Goal: Transaction & Acquisition: Purchase product/service

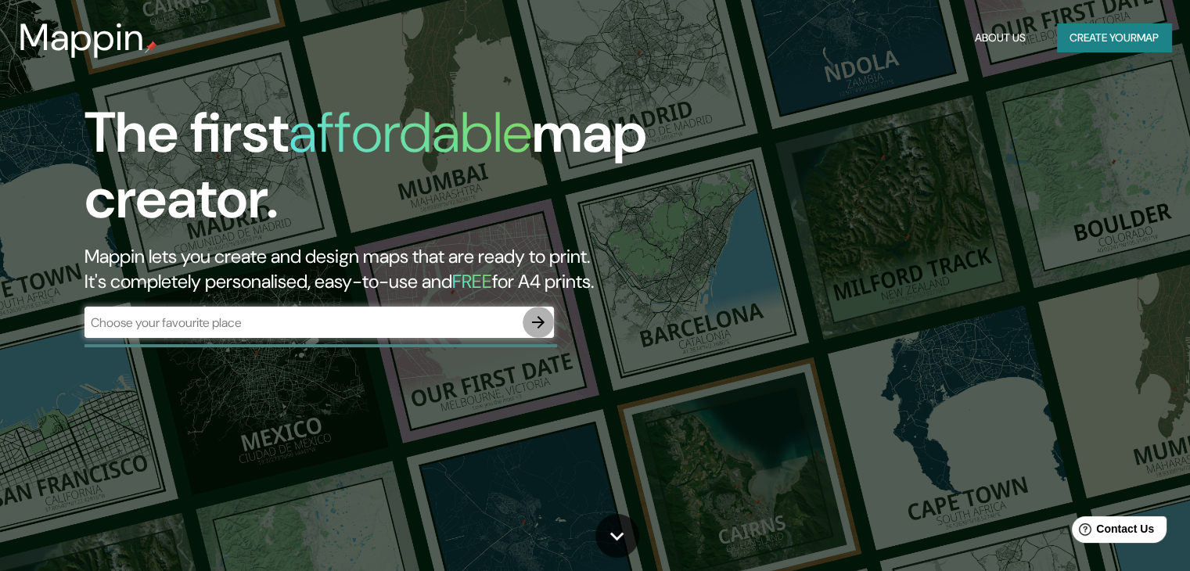
click at [551, 318] on button "button" at bounding box center [537, 322] width 31 height 31
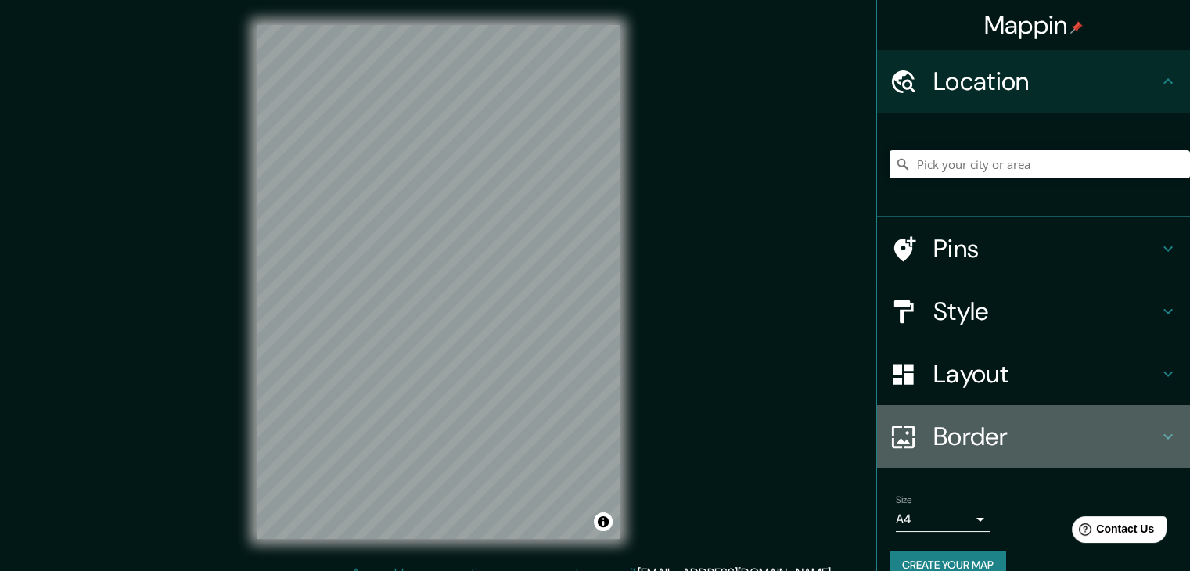
click at [971, 431] on h4 "Border" at bounding box center [1045, 436] width 225 height 31
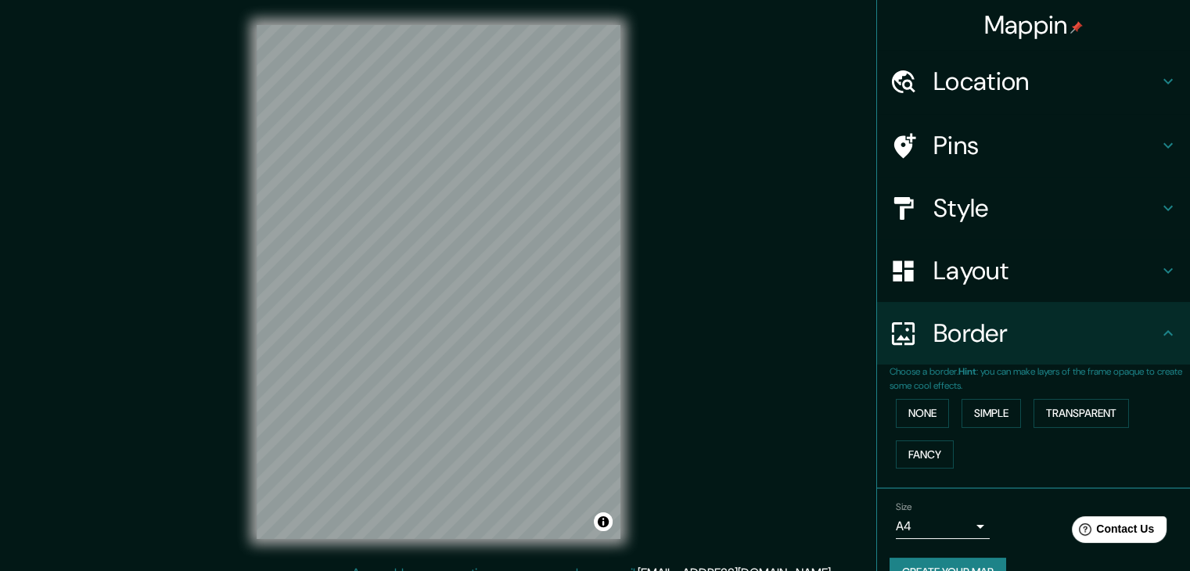
click at [995, 328] on h4 "Border" at bounding box center [1045, 333] width 225 height 31
click at [1145, 336] on h4 "Border" at bounding box center [1045, 333] width 225 height 31
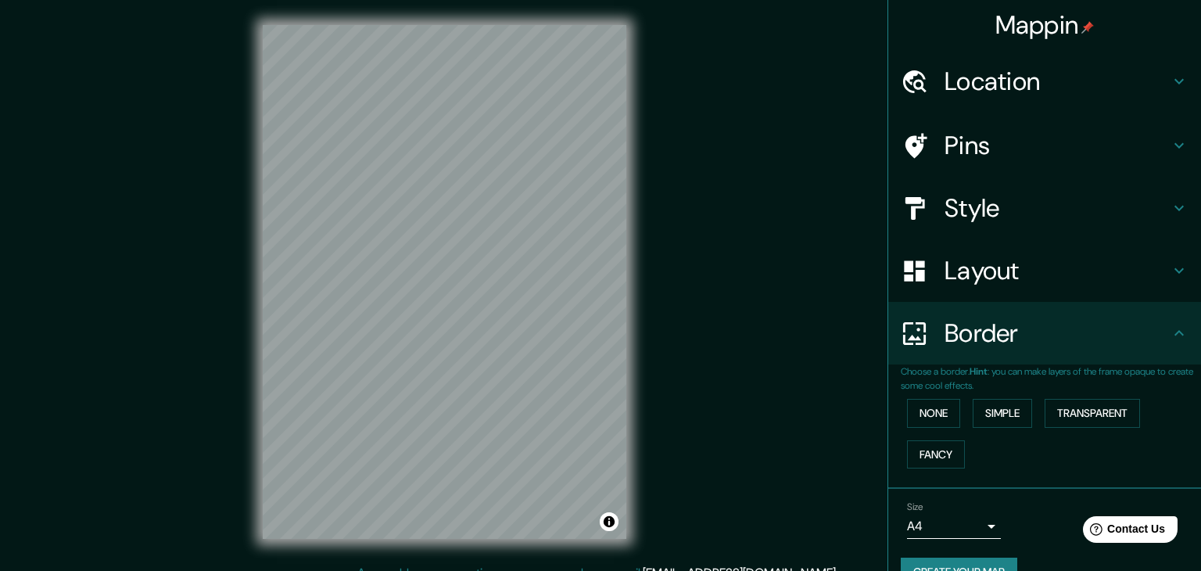
click at [970, 521] on body "Mappin Location Pins Style Layout Border Choose a border. Hint : you can make l…" at bounding box center [600, 285] width 1201 height 571
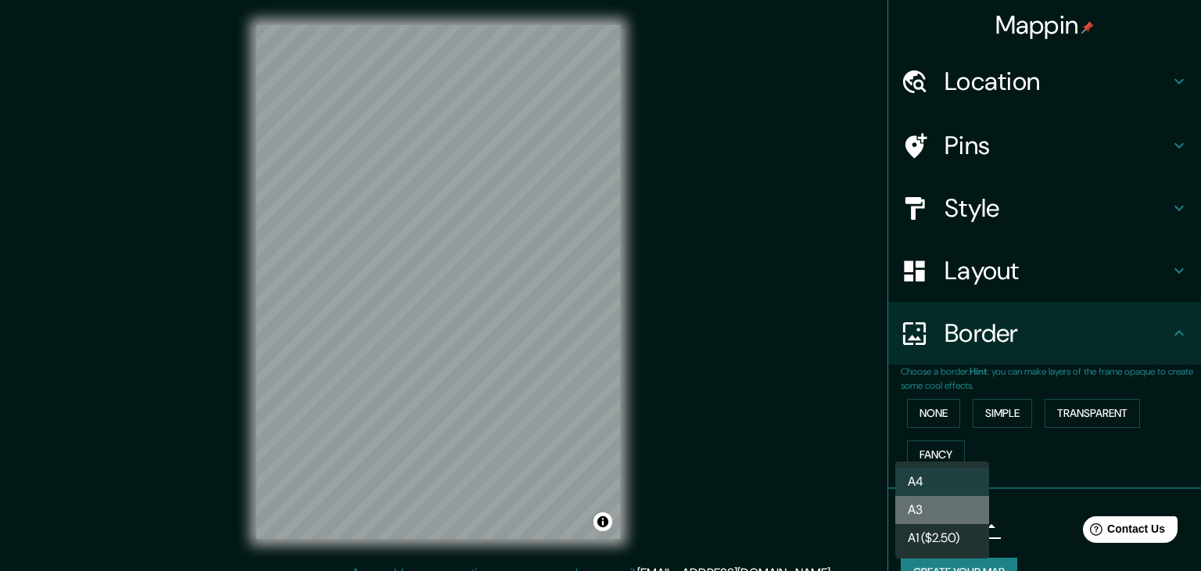
click at [950, 512] on li "A3" at bounding box center [943, 510] width 94 height 28
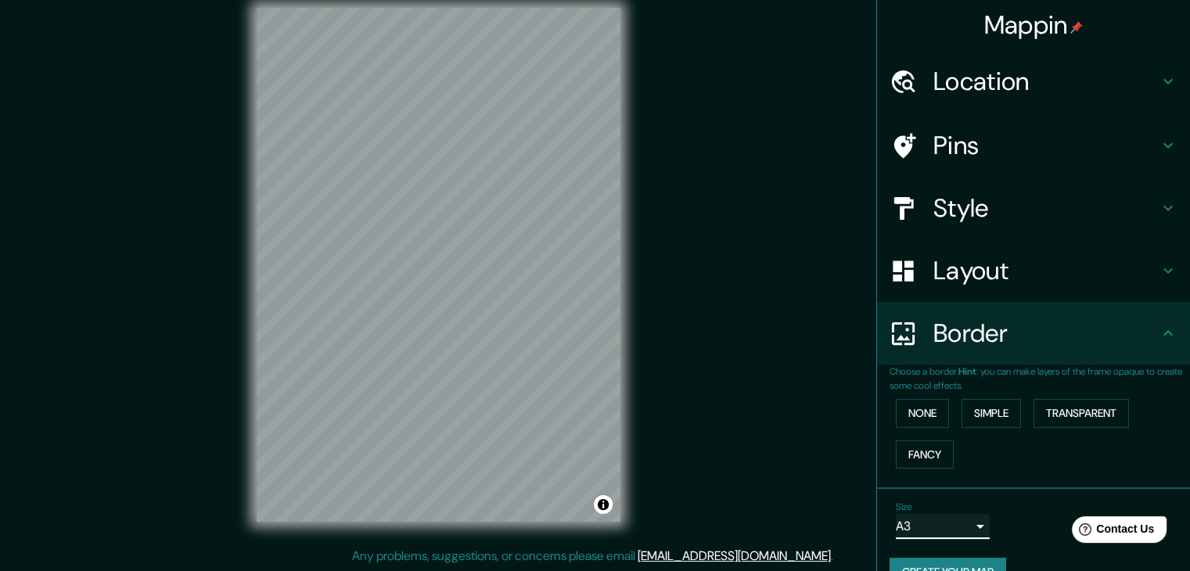
scroll to position [18, 0]
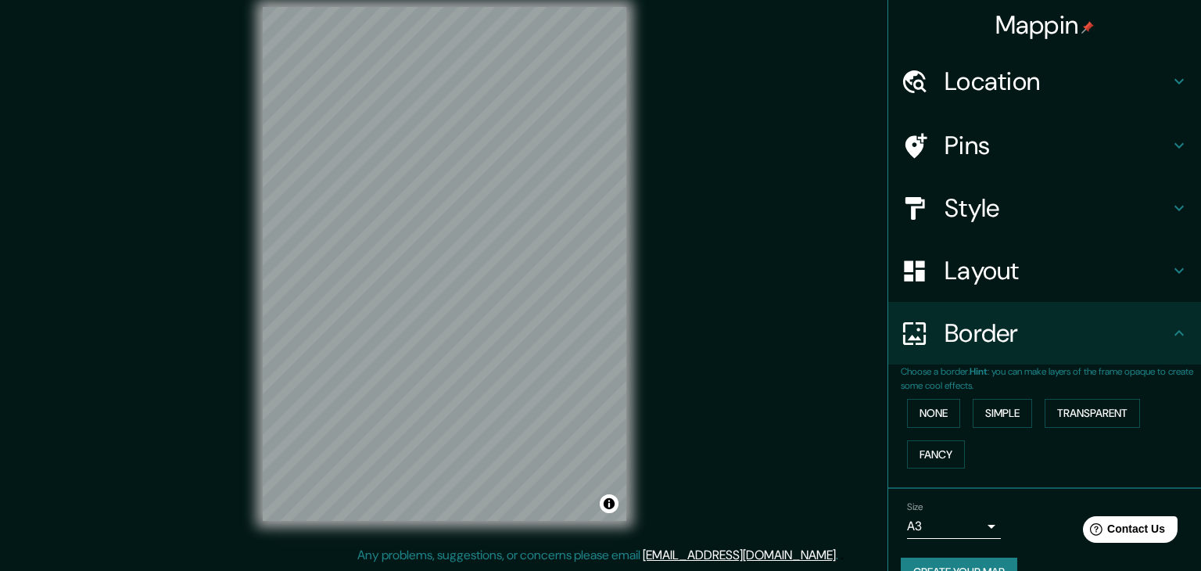
click at [968, 526] on body "Mappin Location Pins Style Layout Border Choose a border. Hint : you can make l…" at bounding box center [600, 267] width 1201 height 571
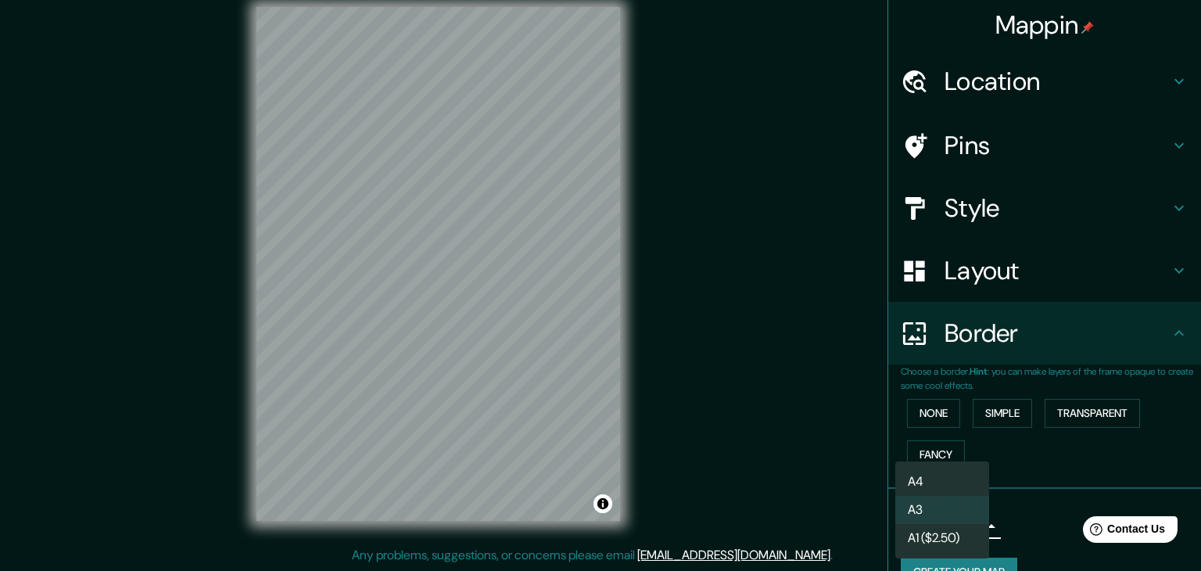
click at [960, 484] on li "A4" at bounding box center [943, 482] width 94 height 28
type input "single"
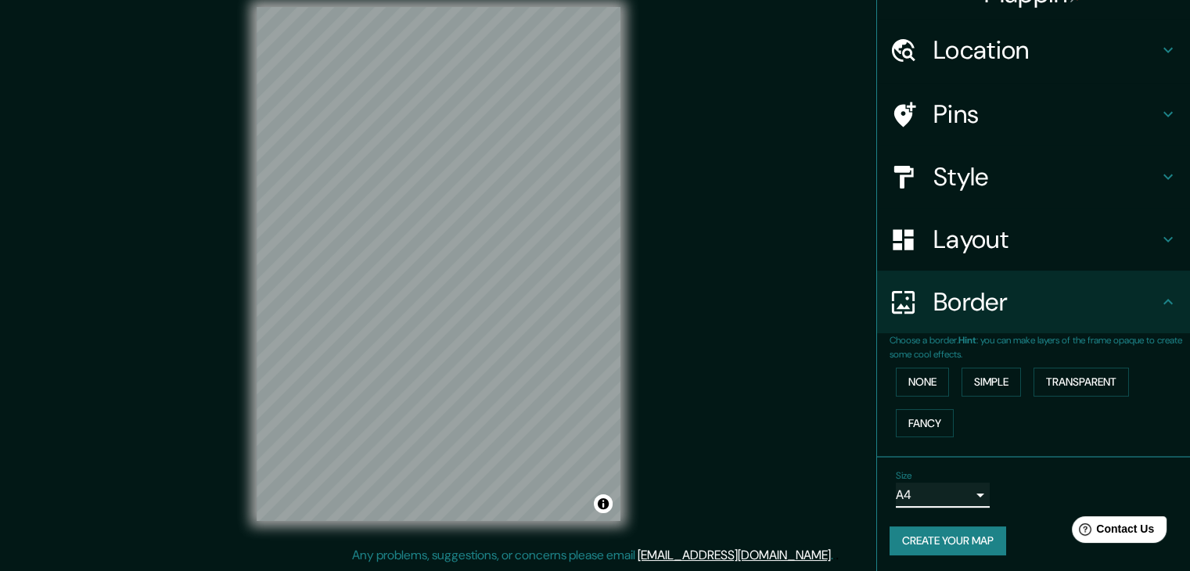
scroll to position [33, 0]
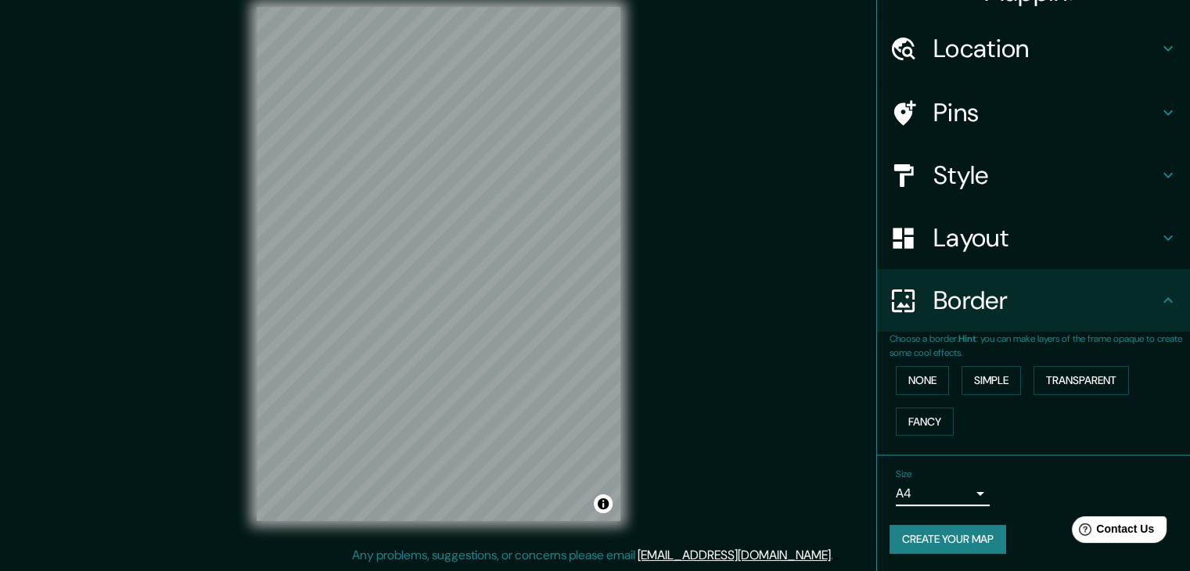
click at [1043, 239] on h4 "Layout" at bounding box center [1045, 237] width 225 height 31
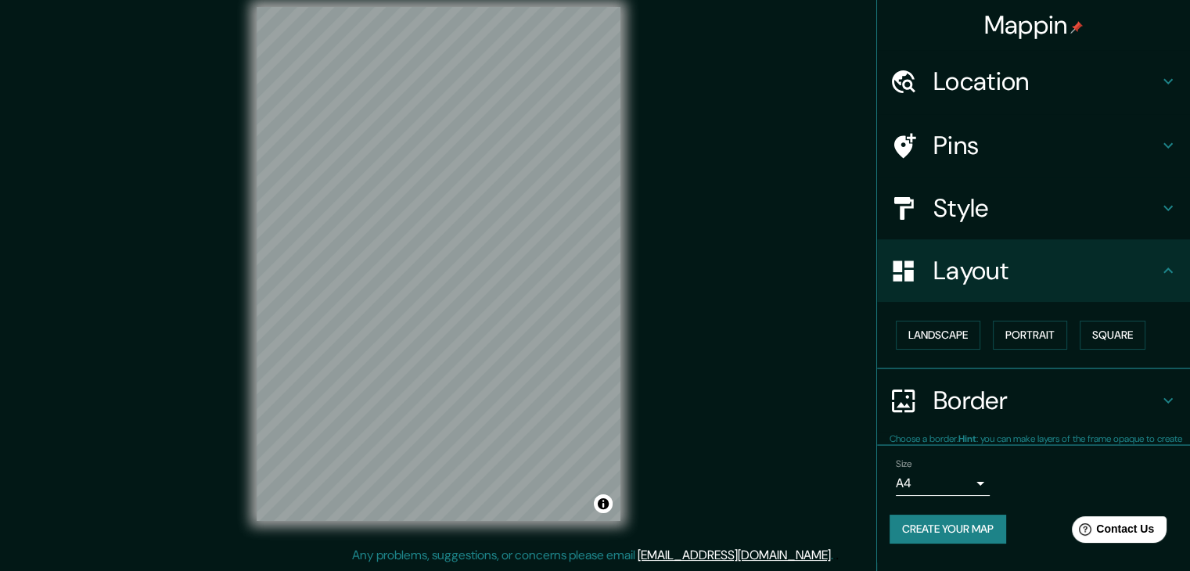
scroll to position [0, 0]
click at [1118, 337] on button "Square" at bounding box center [1112, 335] width 66 height 29
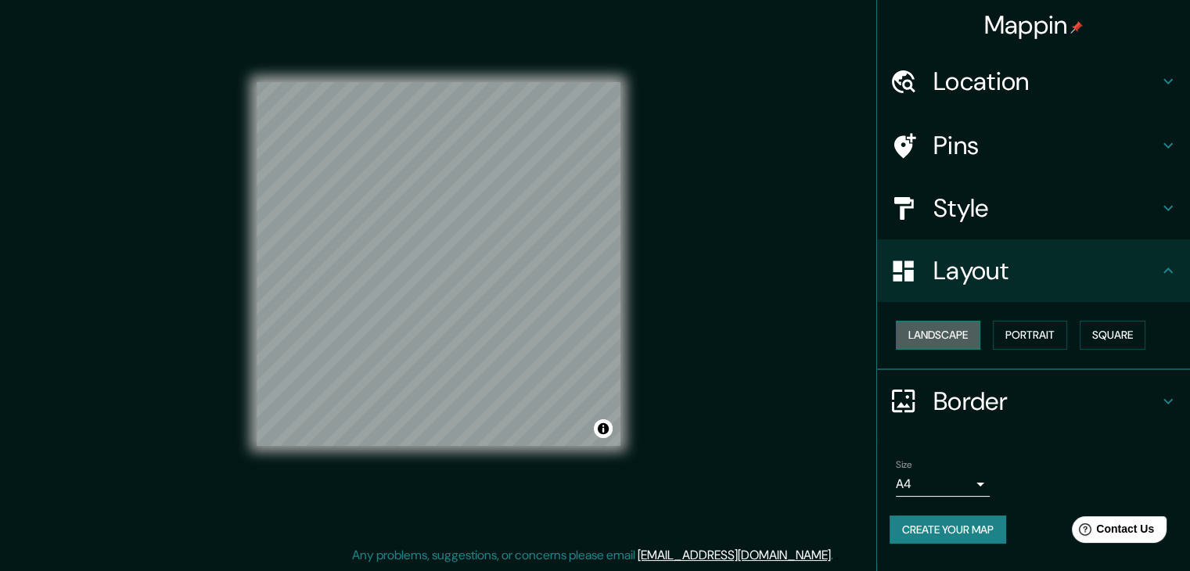
click at [959, 332] on button "Landscape" at bounding box center [938, 335] width 84 height 29
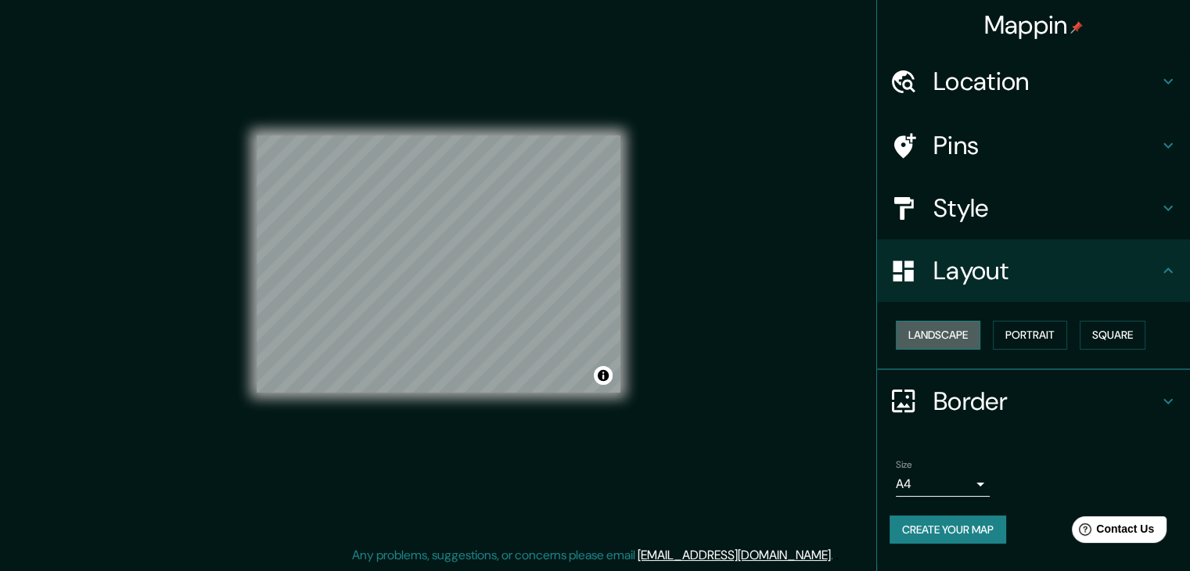
click at [949, 332] on button "Landscape" at bounding box center [938, 335] width 84 height 29
click at [1049, 339] on button "Portrait" at bounding box center [1030, 335] width 74 height 29
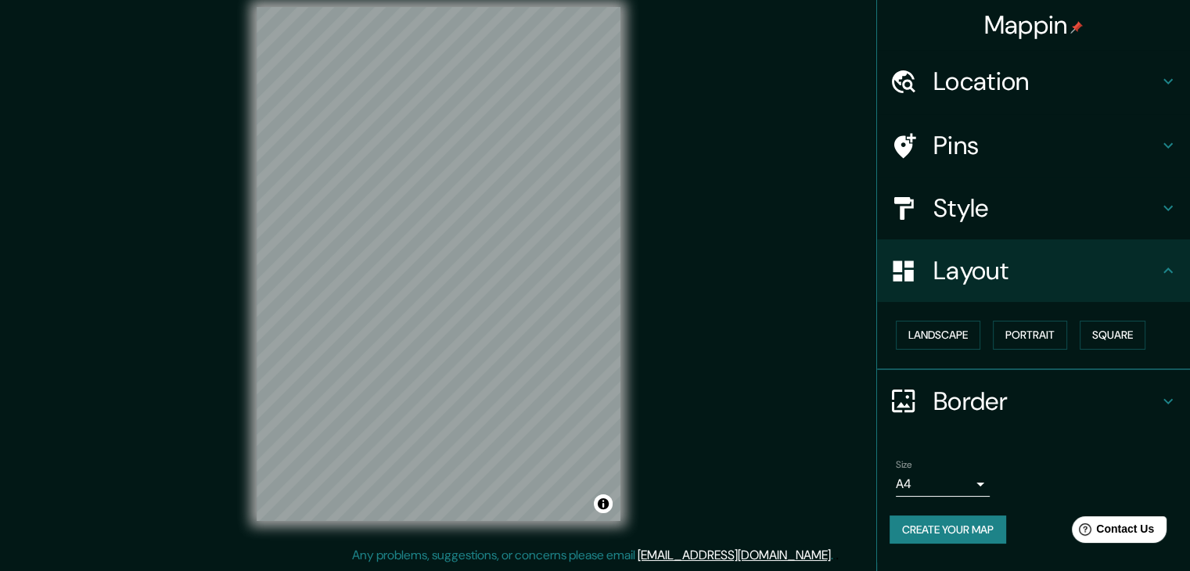
click at [957, 210] on h4 "Style" at bounding box center [1045, 207] width 225 height 31
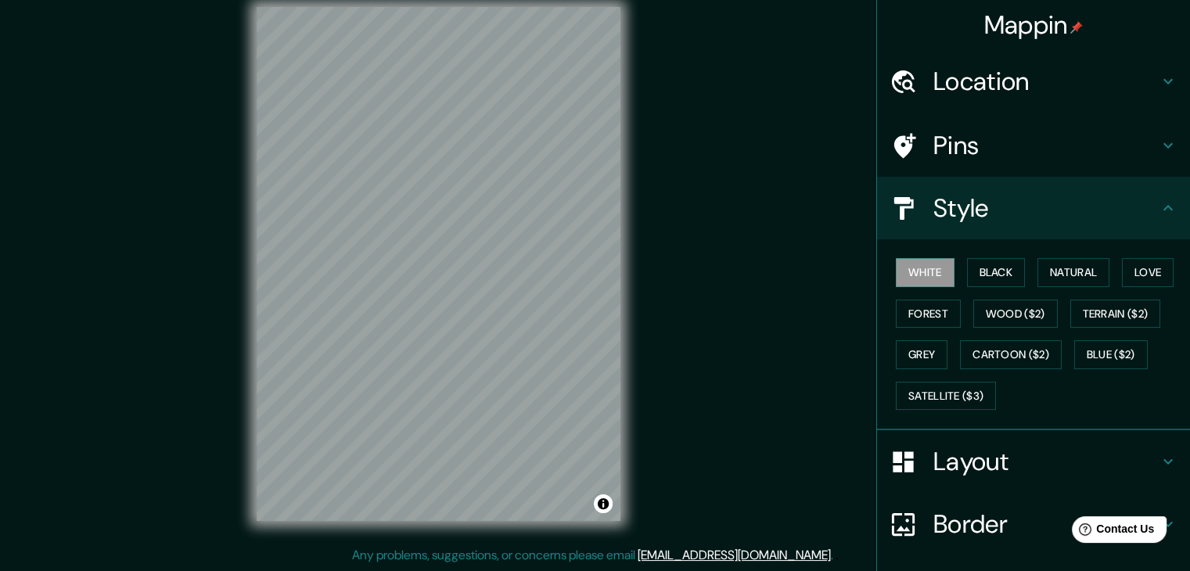
click at [965, 147] on h4 "Pins" at bounding box center [1045, 145] width 225 height 31
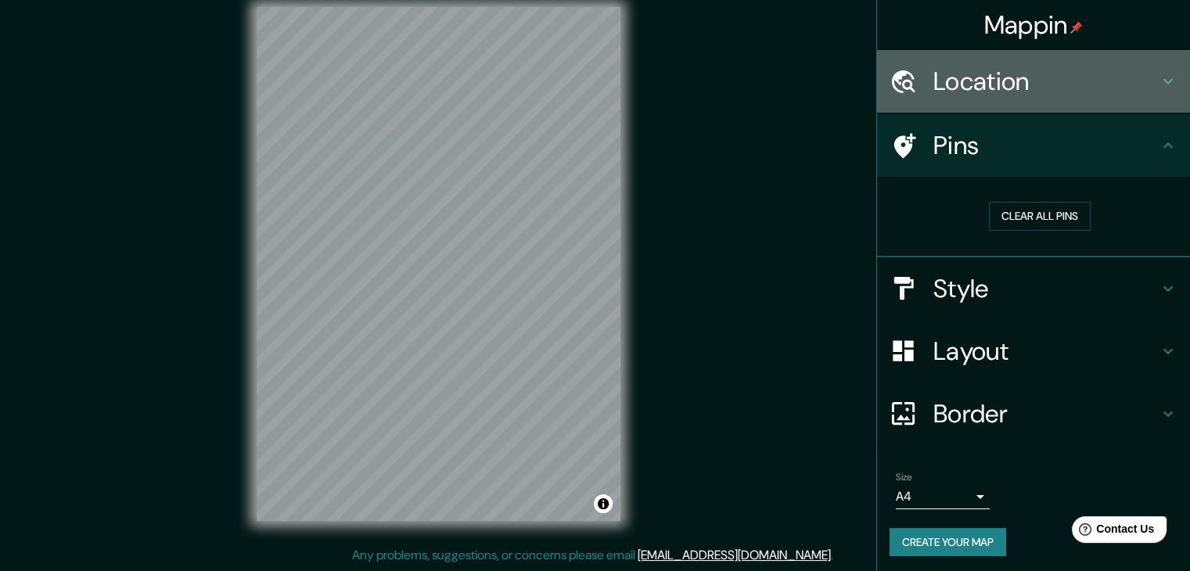
click at [997, 96] on h4 "Location" at bounding box center [1045, 81] width 225 height 31
